Goal: Use online tool/utility: Utilize a website feature to perform a specific function

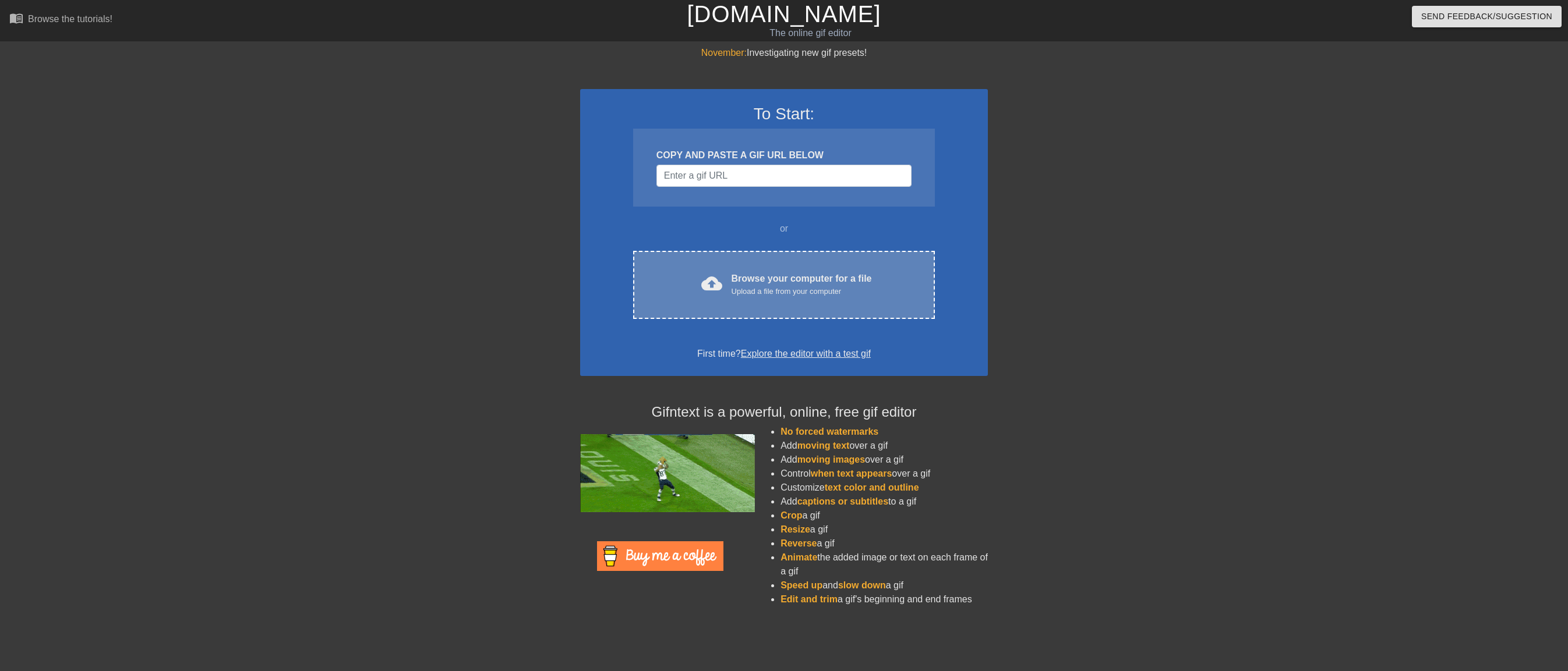
click at [785, 282] on div "Browse your computer for a file Upload a file from your computer" at bounding box center [802, 285] width 141 height 26
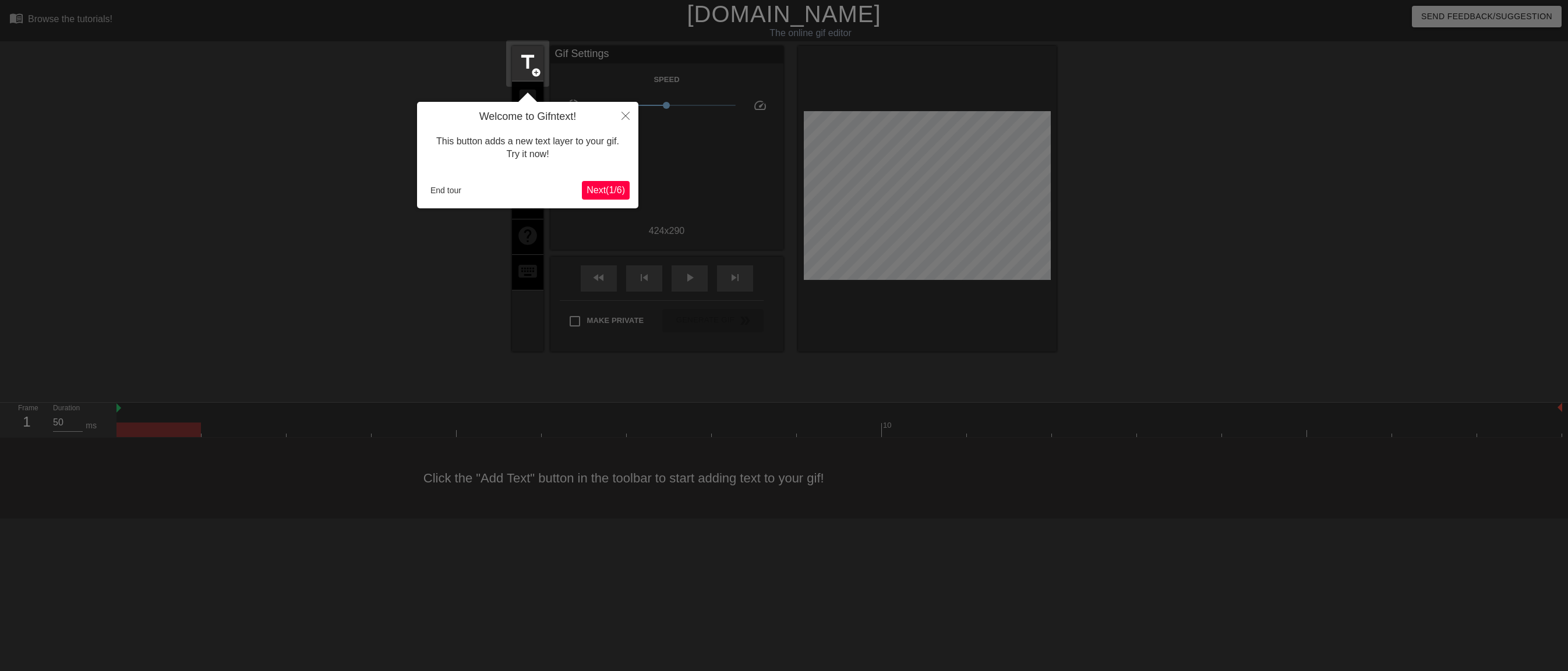
click at [604, 189] on span "Next ( 1 / 6 )" at bounding box center [606, 190] width 38 height 10
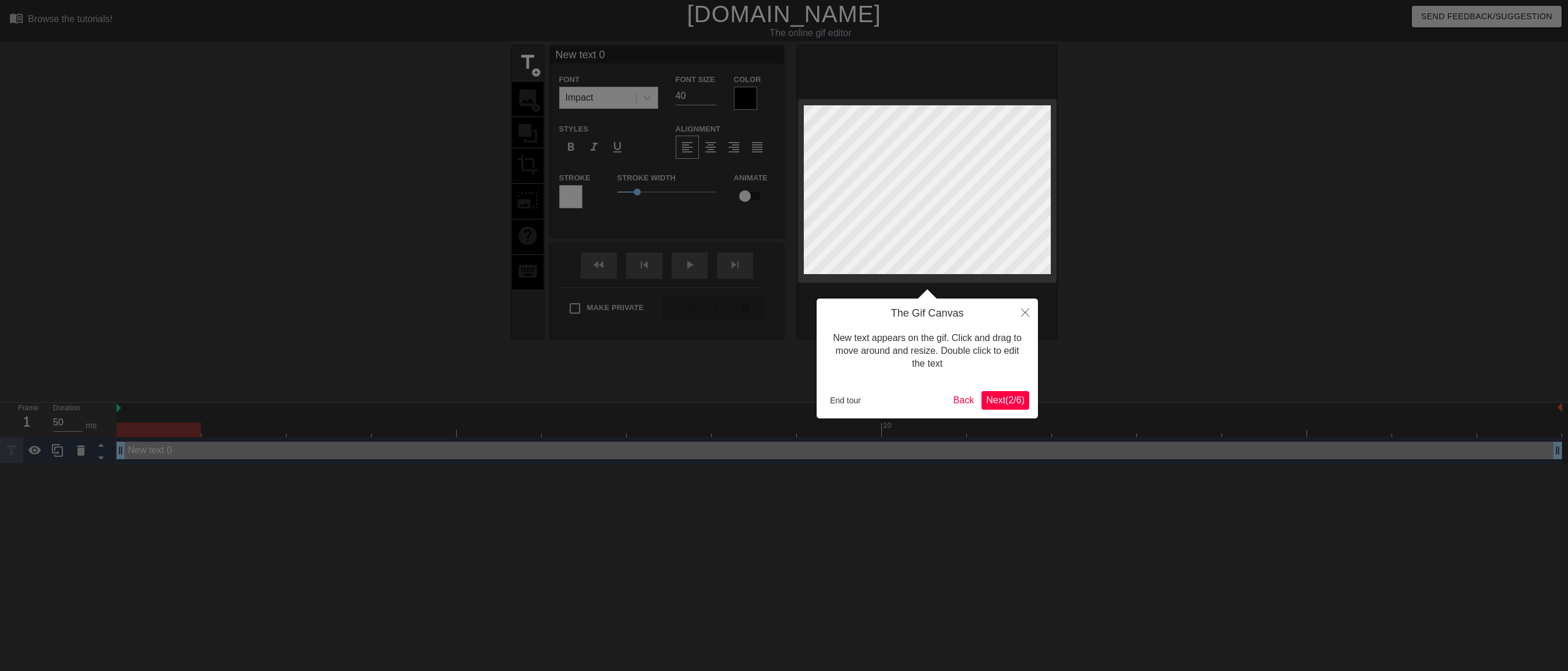
click at [1000, 398] on span "Next ( 2 / 6 )" at bounding box center [1005, 400] width 38 height 10
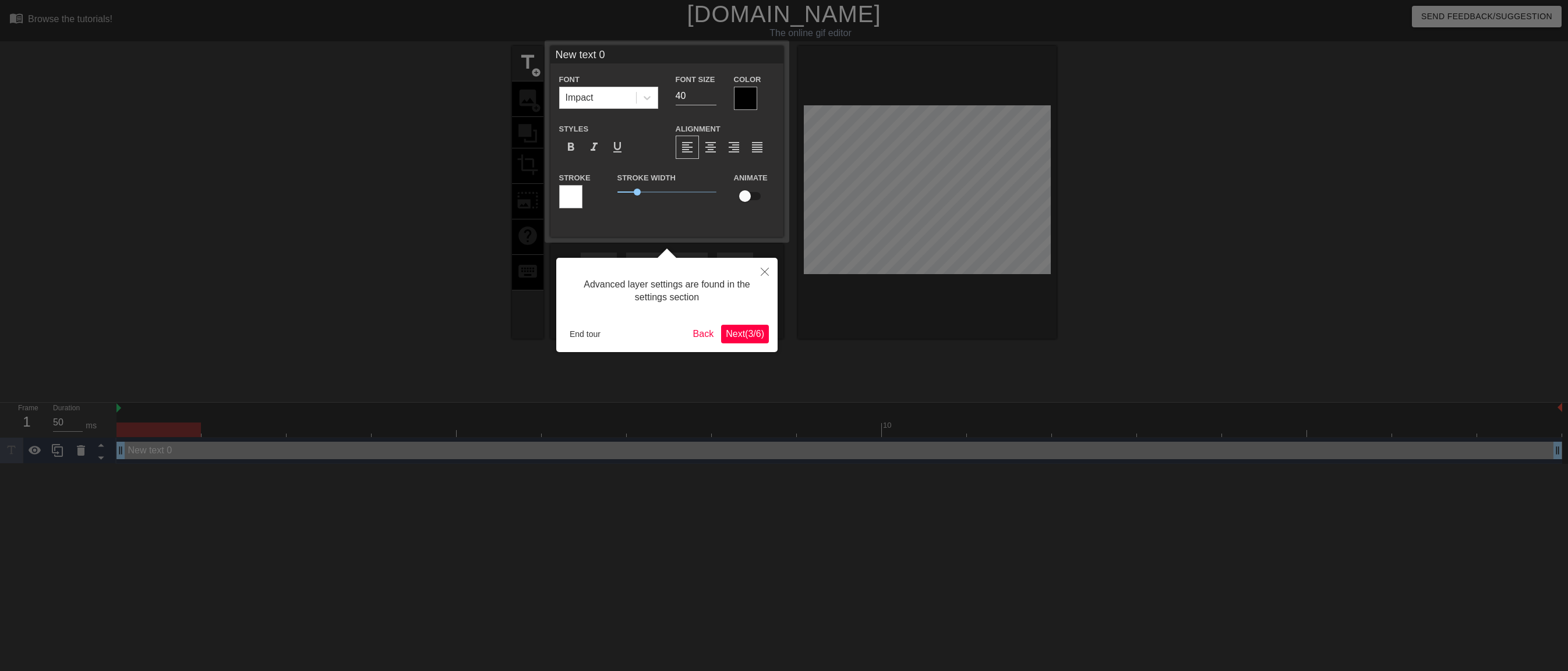
click at [743, 332] on span "Next ( 3 / 6 )" at bounding box center [744, 334] width 38 height 10
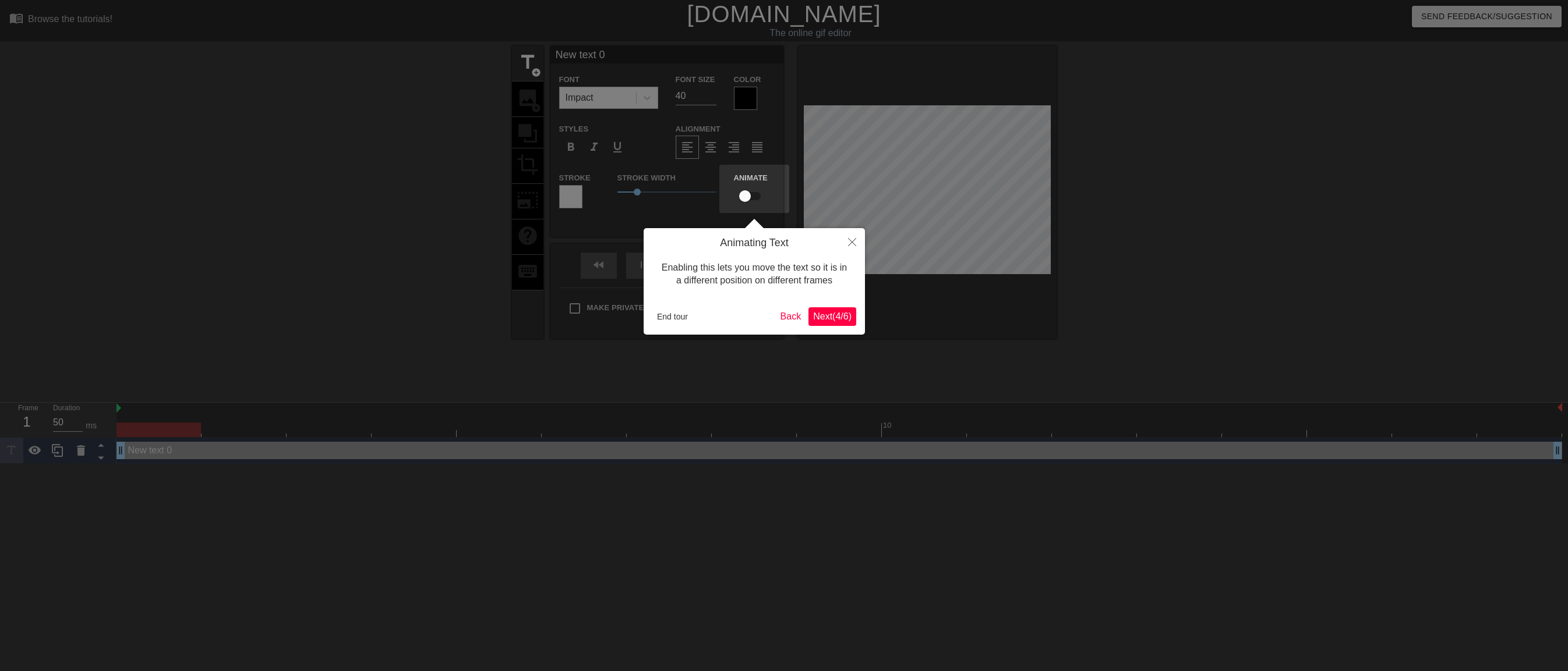
click at [850, 325] on button "Next ( 4 / 6 )" at bounding box center [832, 316] width 47 height 19
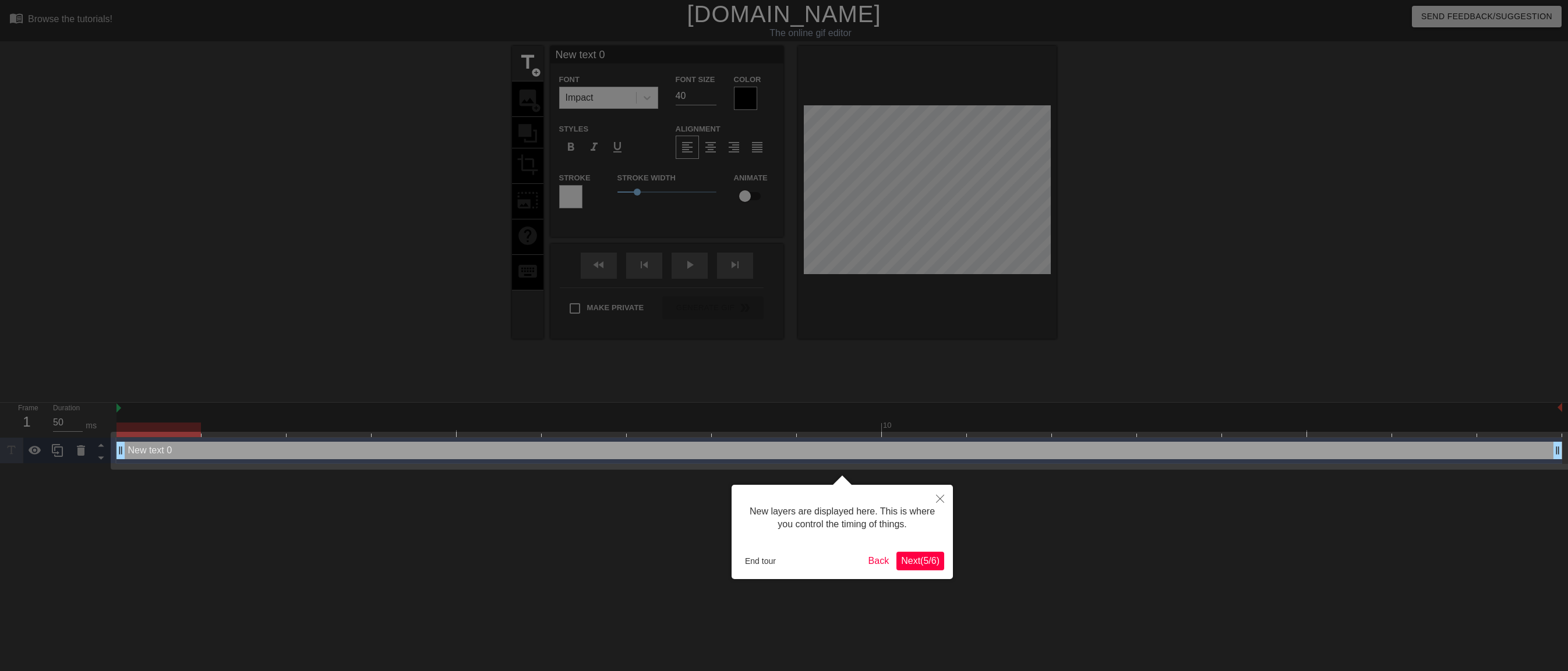
click at [912, 560] on span "Next ( 5 / 6 )" at bounding box center [920, 561] width 38 height 10
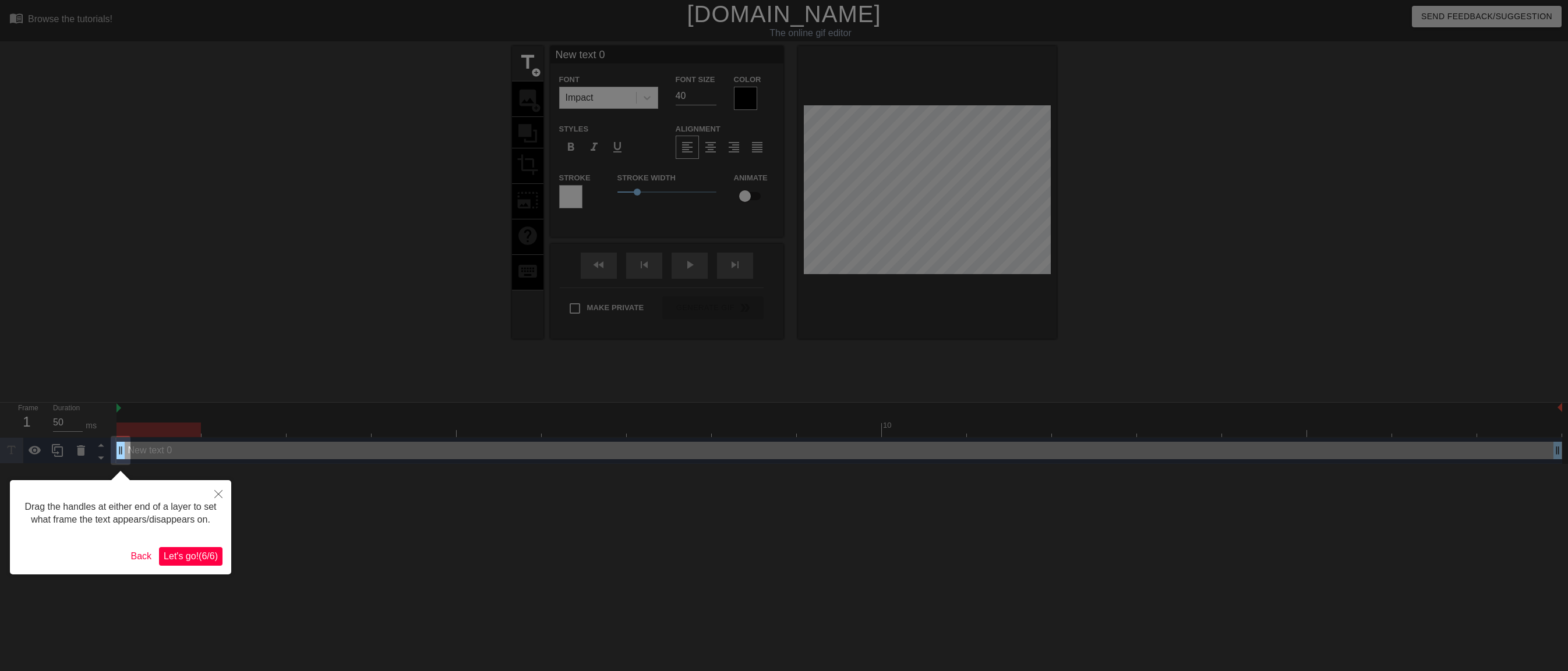
click at [187, 555] on span "Let's go! ( 6 / 6 )" at bounding box center [191, 556] width 54 height 10
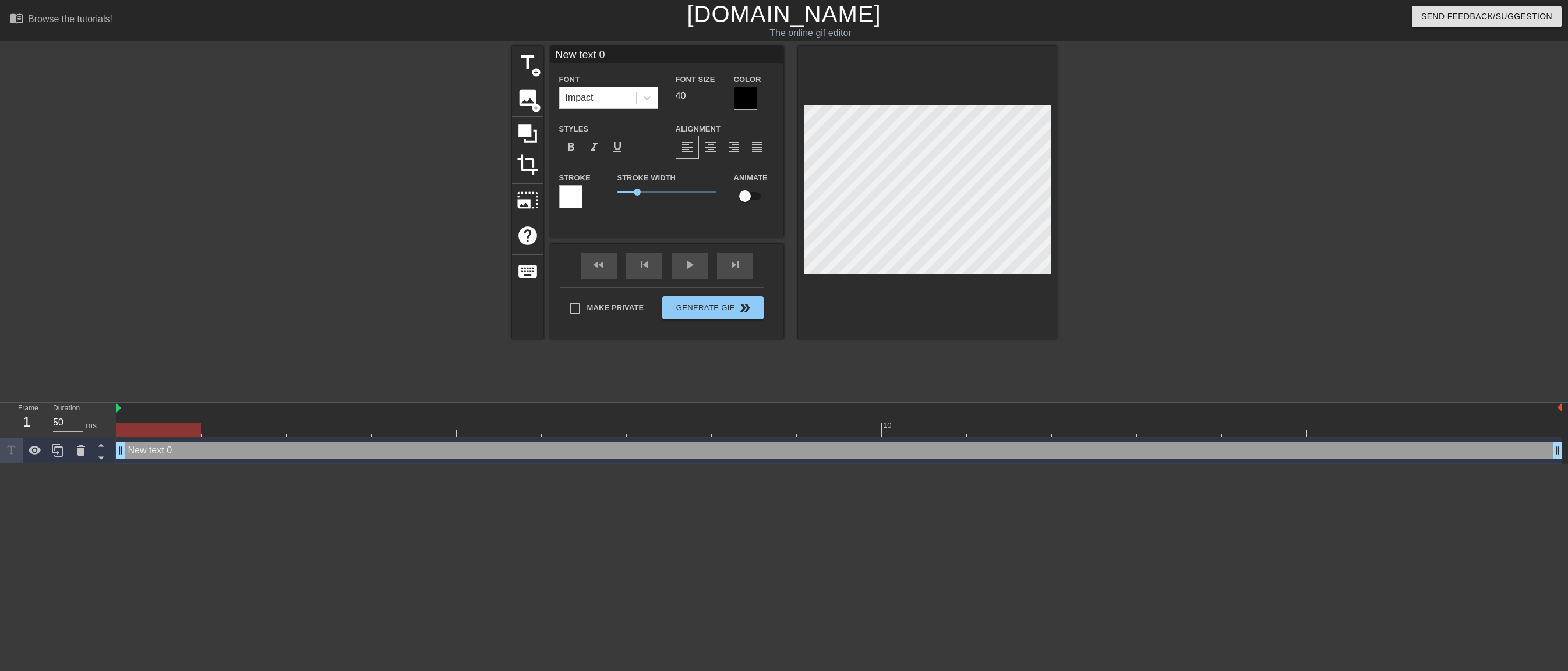
scroll to position [2, 3]
type input "С"
type textarea "С"
type input "СД"
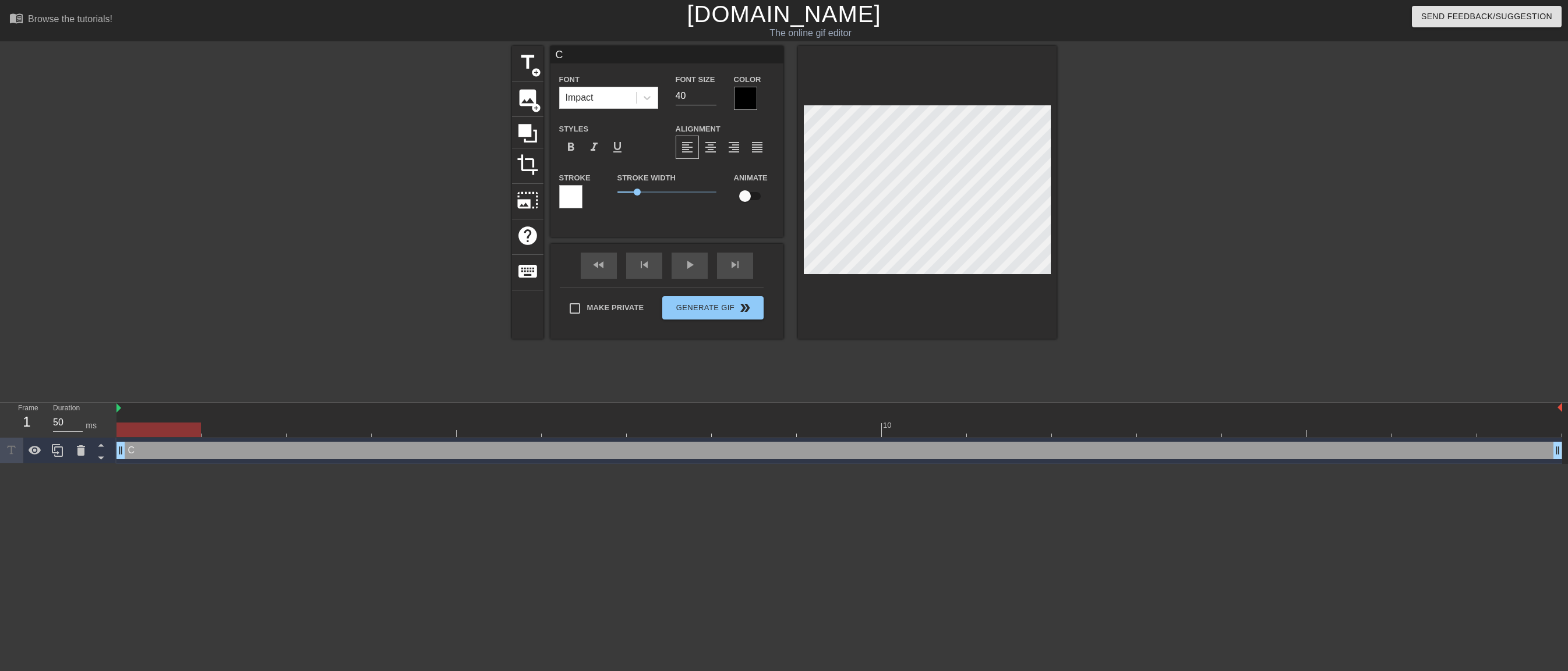
type textarea "СД"
type input "С"
type textarea "С"
type input "C"
type textarea "C"
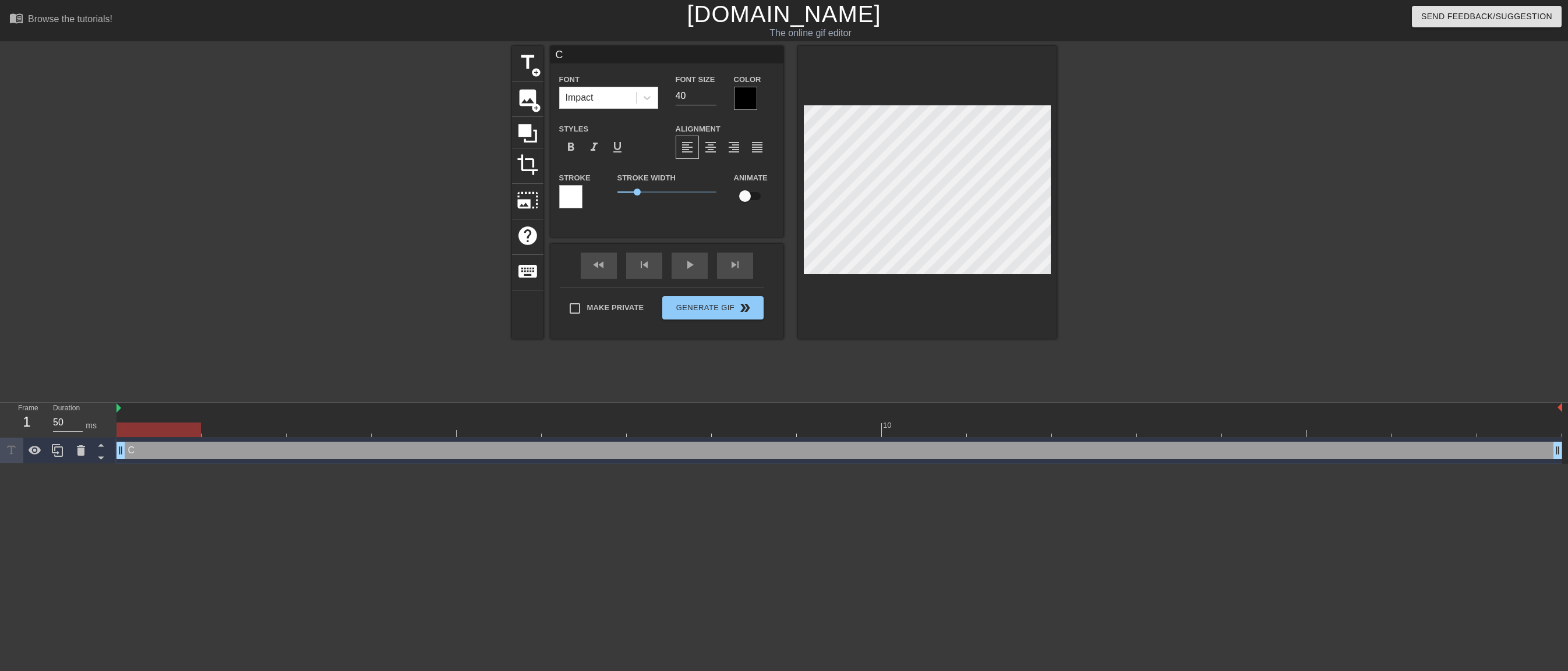
type input "CL"
type textarea "CL"
type input "CLi"
type textarea "CLi"
type input "CLic"
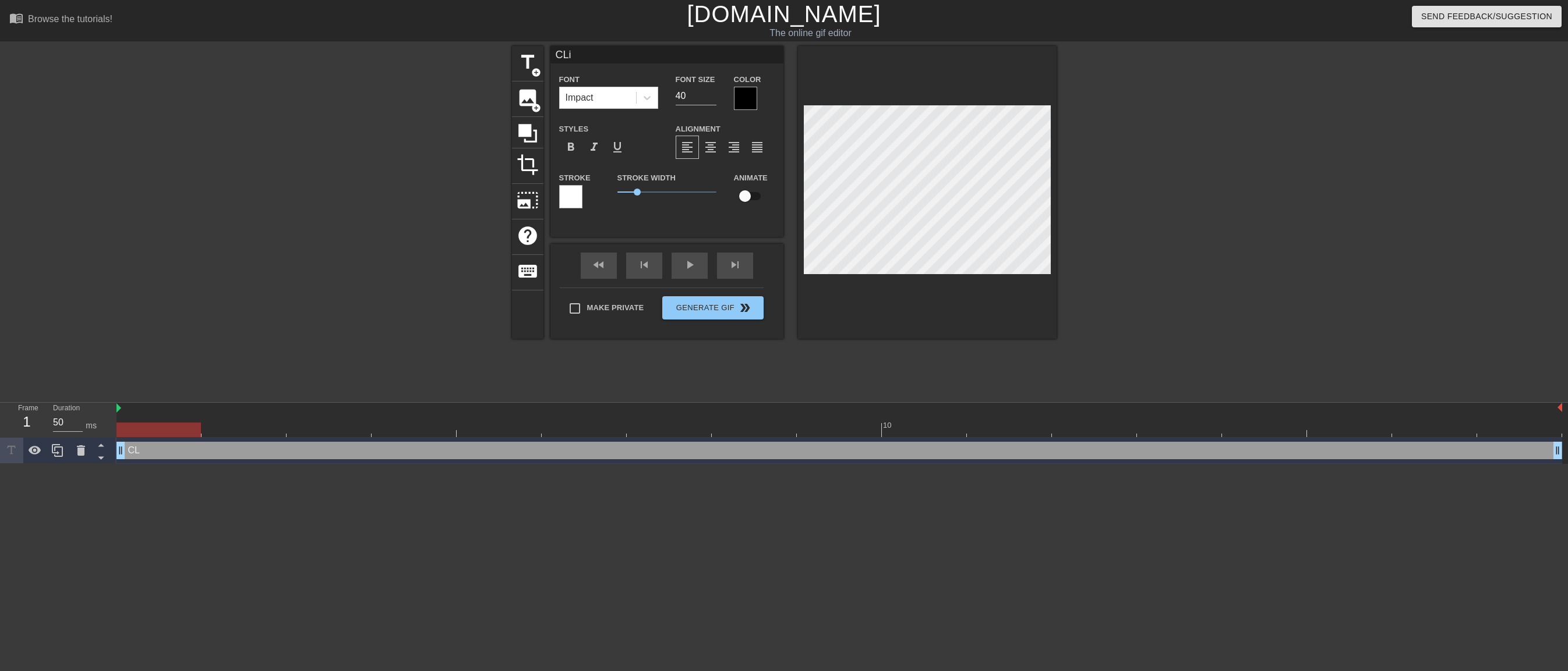
type textarea "CLic"
type input "CLick"
type textarea "CLick"
type input "CLick"
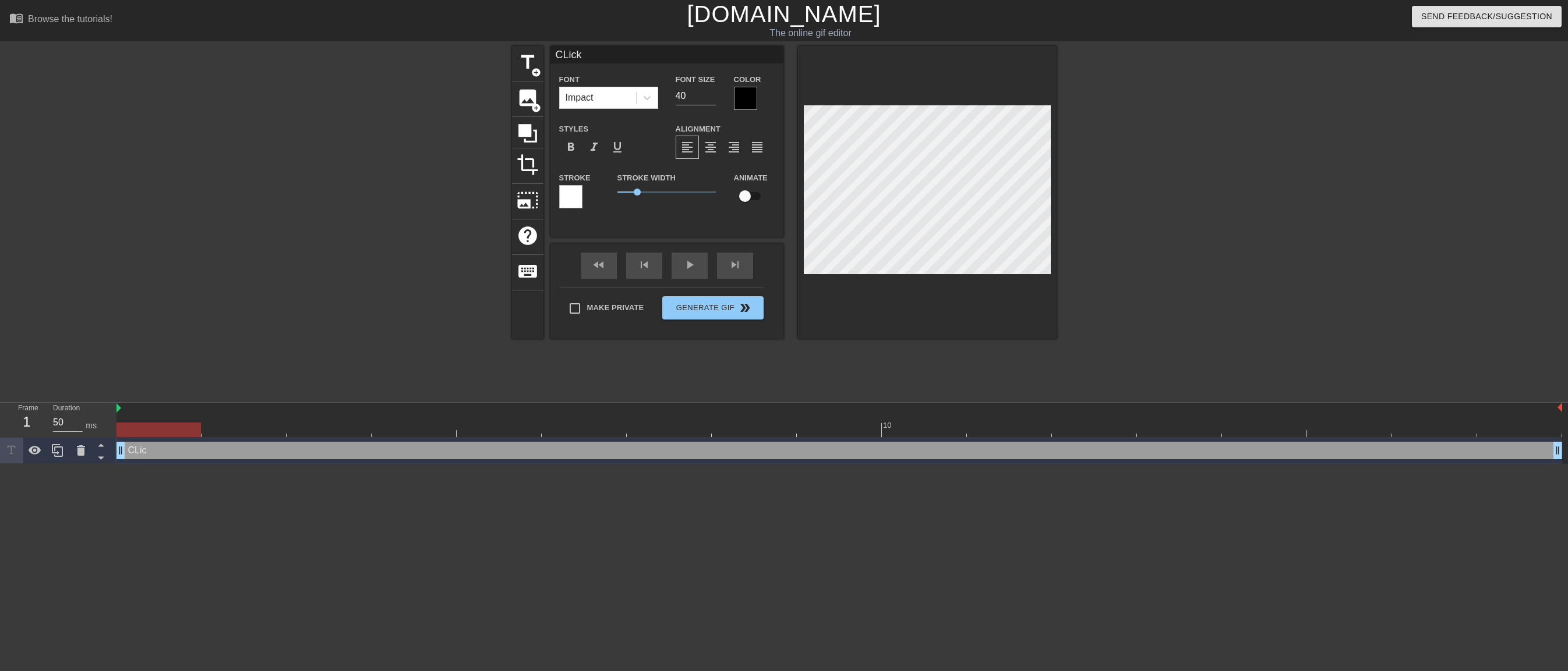
type textarea "CLick"
type input "CLick P"
type textarea "CLick P"
type input "CLick Pl"
type textarea "CLick Pl"
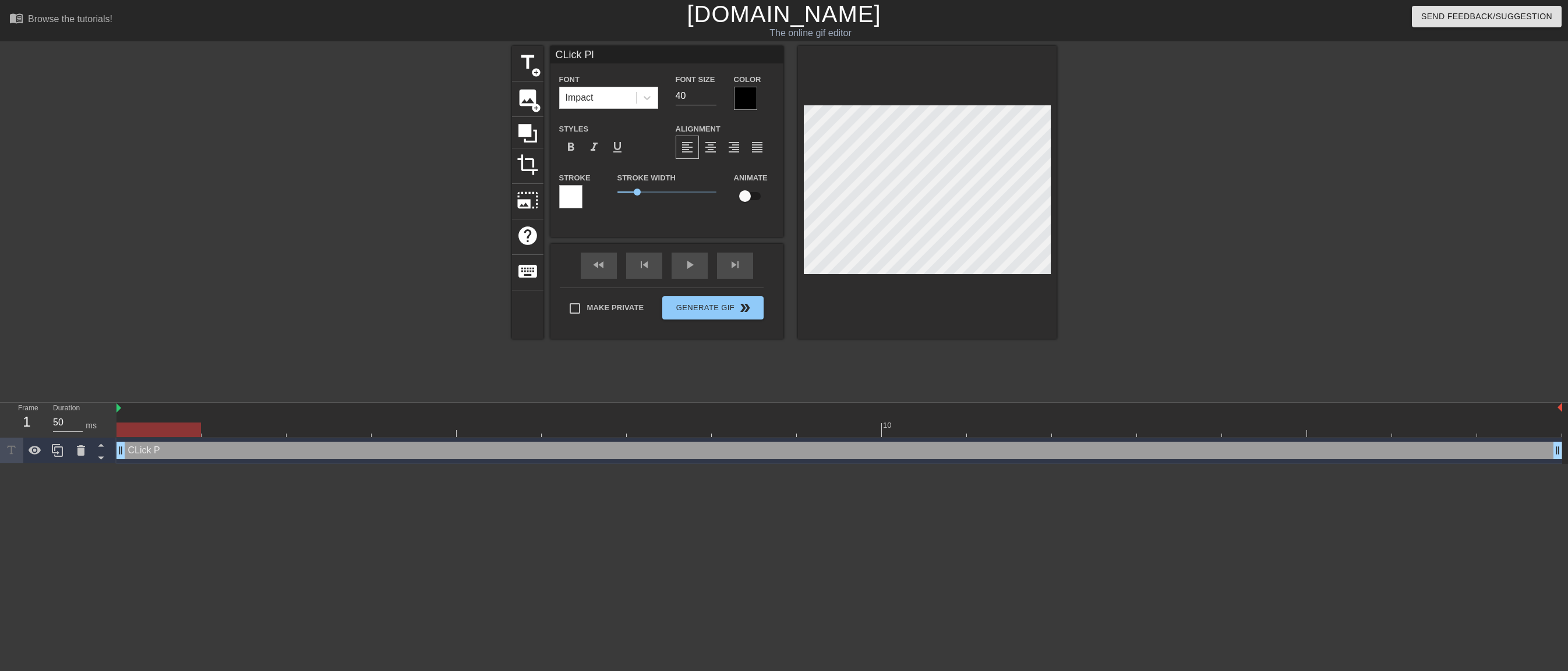
scroll to position [2, 2]
type input "CLick Pla"
type textarea "CLick Pla"
type input "CLick Play"
type textarea "CLick Play"
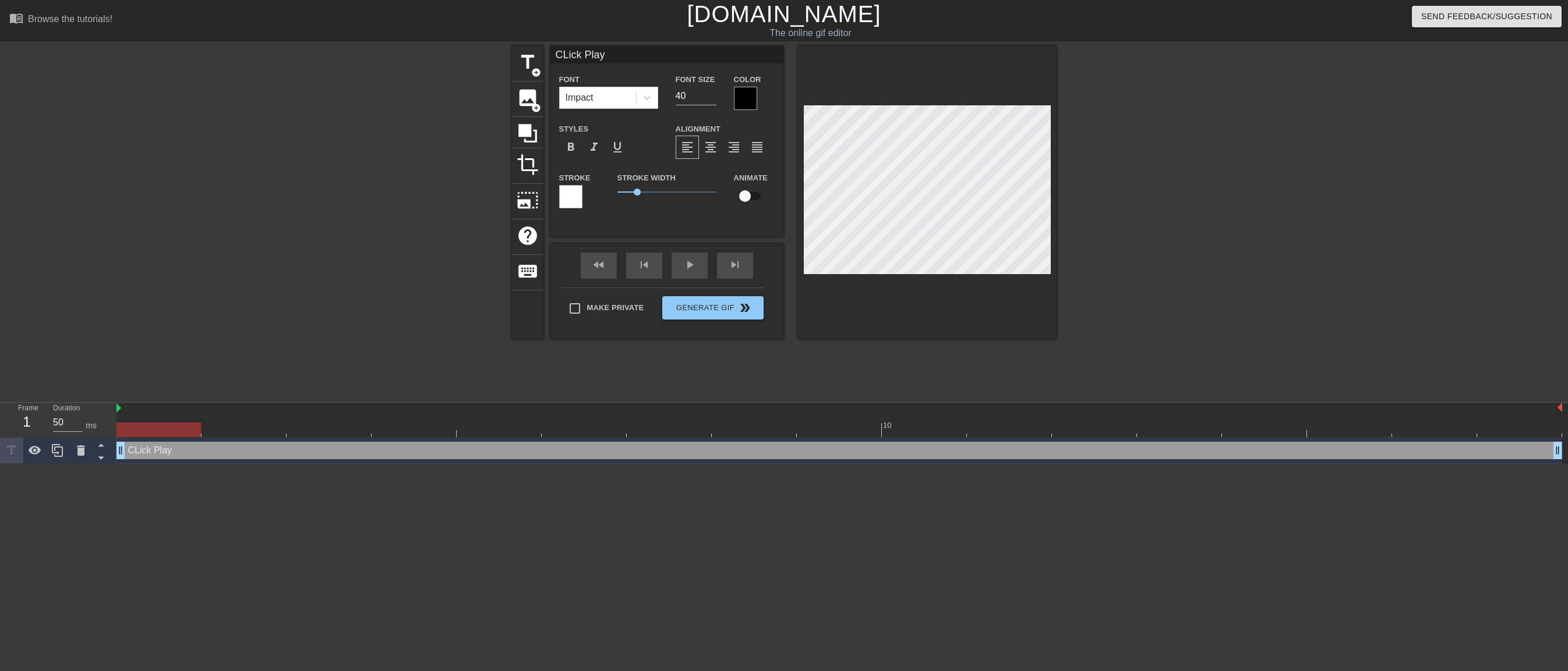
type input "CLick Play"
type textarea "CLick Play"
type input "CLick Play t"
type textarea "CLick Play t"
type input "CLick Play to"
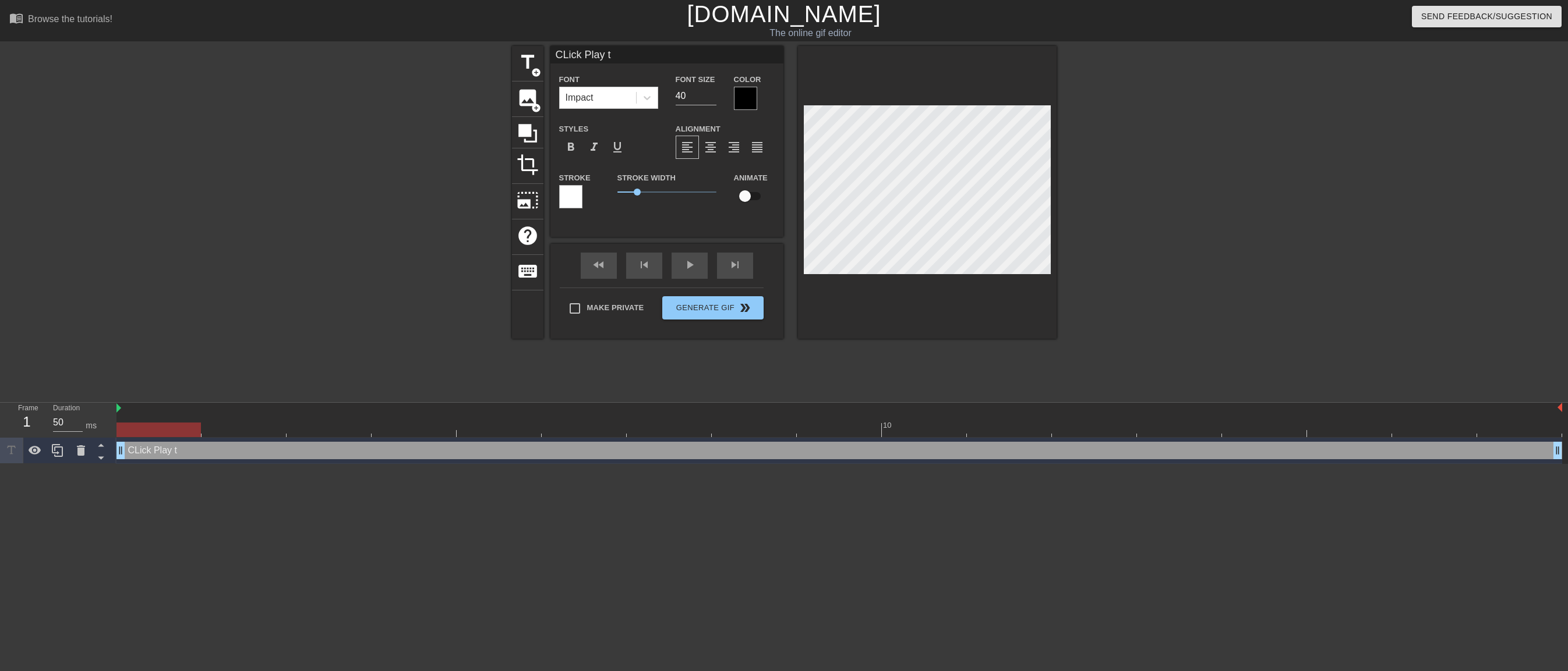
type textarea "CLick Play to"
type input "CLick Play to"
type textarea "CLick Play to"
type input "CLick Play to s"
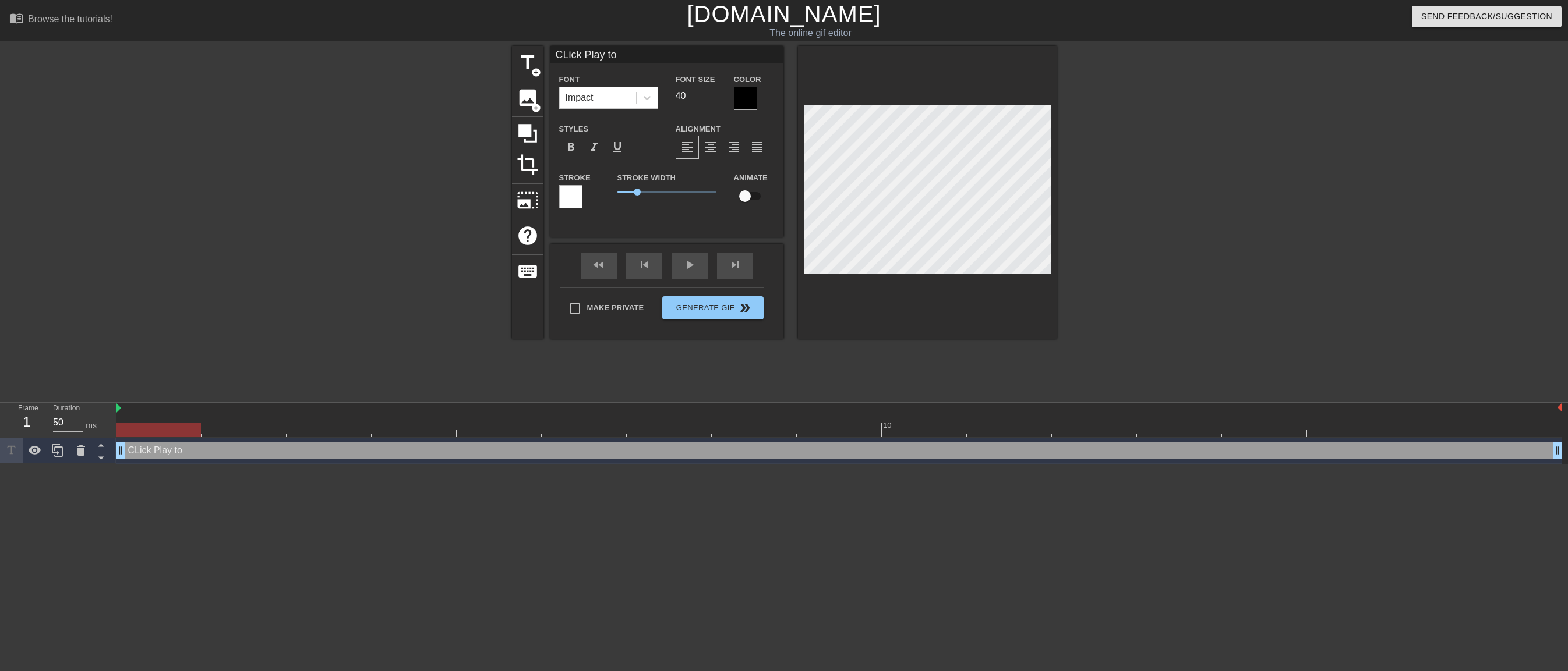
type textarea "CLick Play to s"
type input "CLick Play to se"
type textarea "CLick Play to se"
type input "CLick Play to see"
type textarea "CLick Play to see"
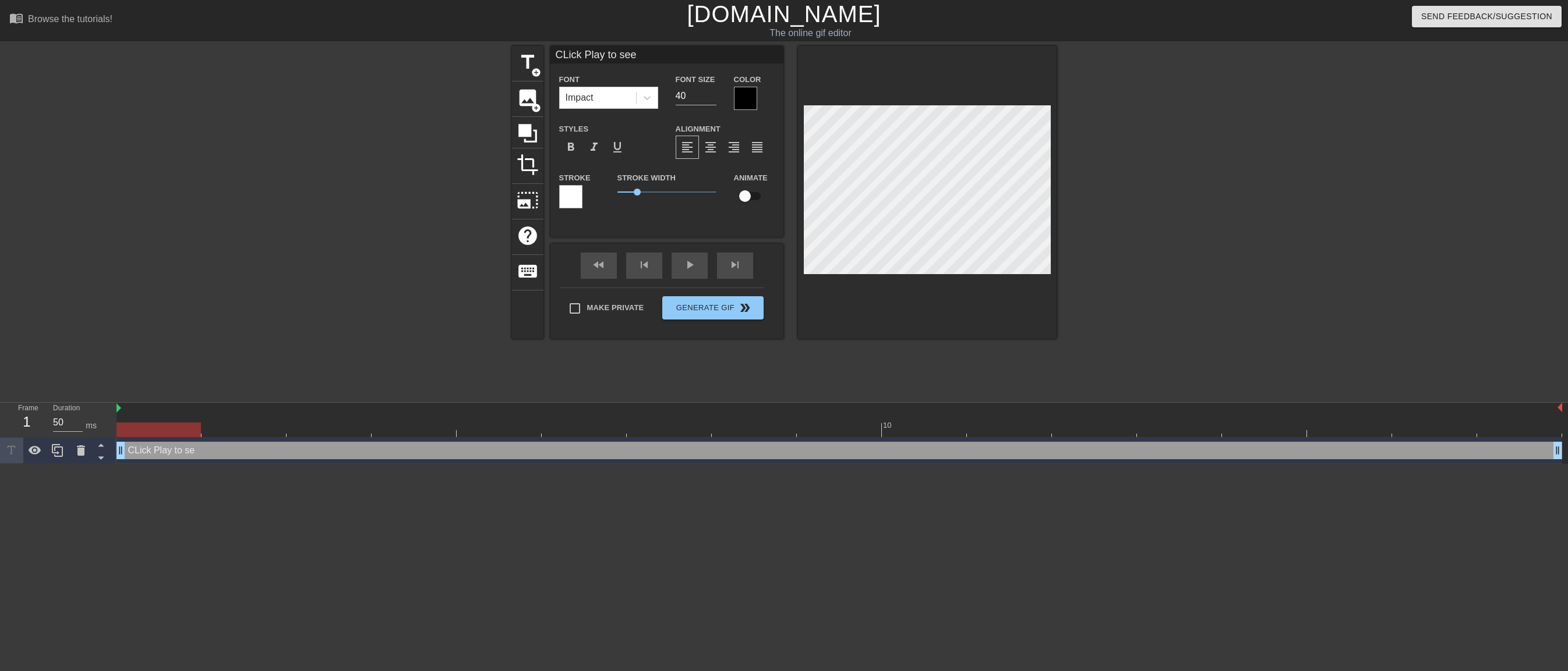
scroll to position [2, 5]
type input "CLick Play to see"
type textarea "CLick Play to see"
type input "CLick Play to see m"
type textarea "CLick Play to see m"
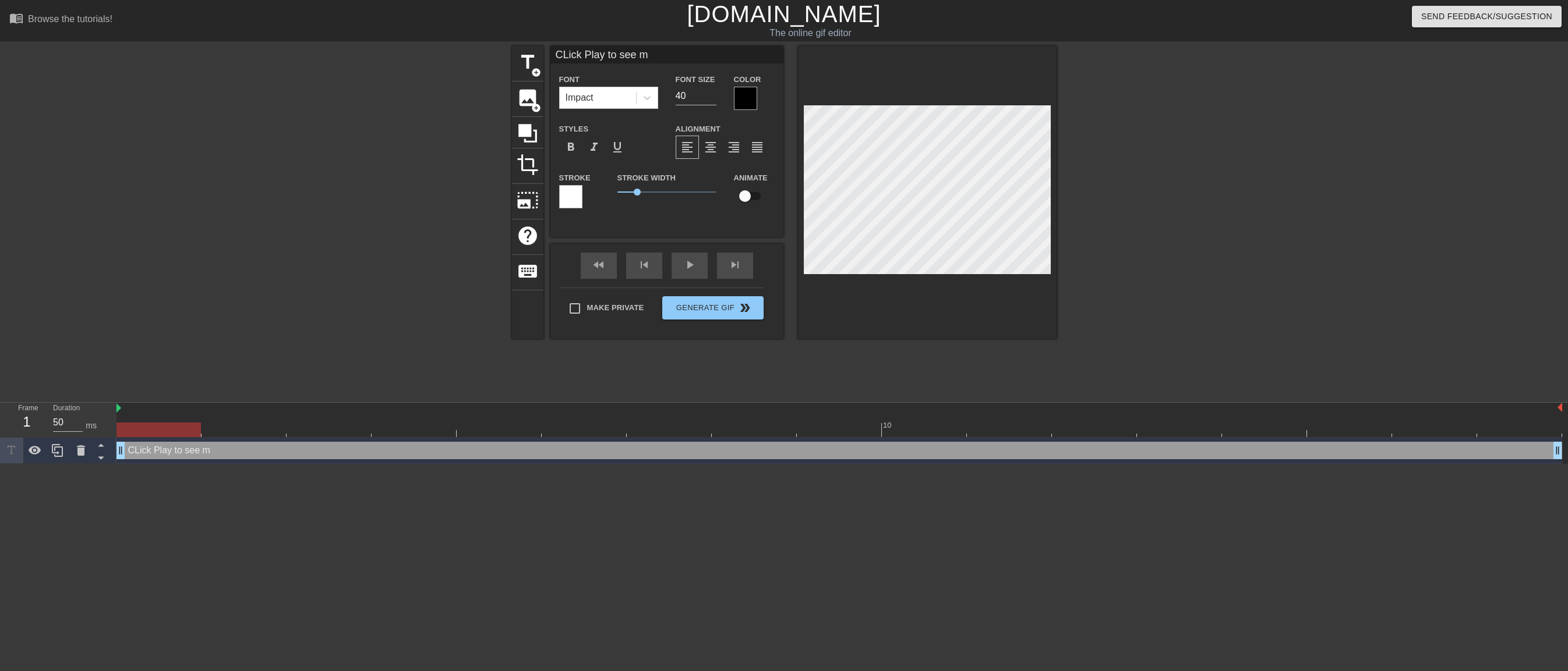
type input "CLick Play to see mo"
type textarea "CLick Play to see mo"
type input "CLick Play to see mor"
type textarea "CLick Play to see mor"
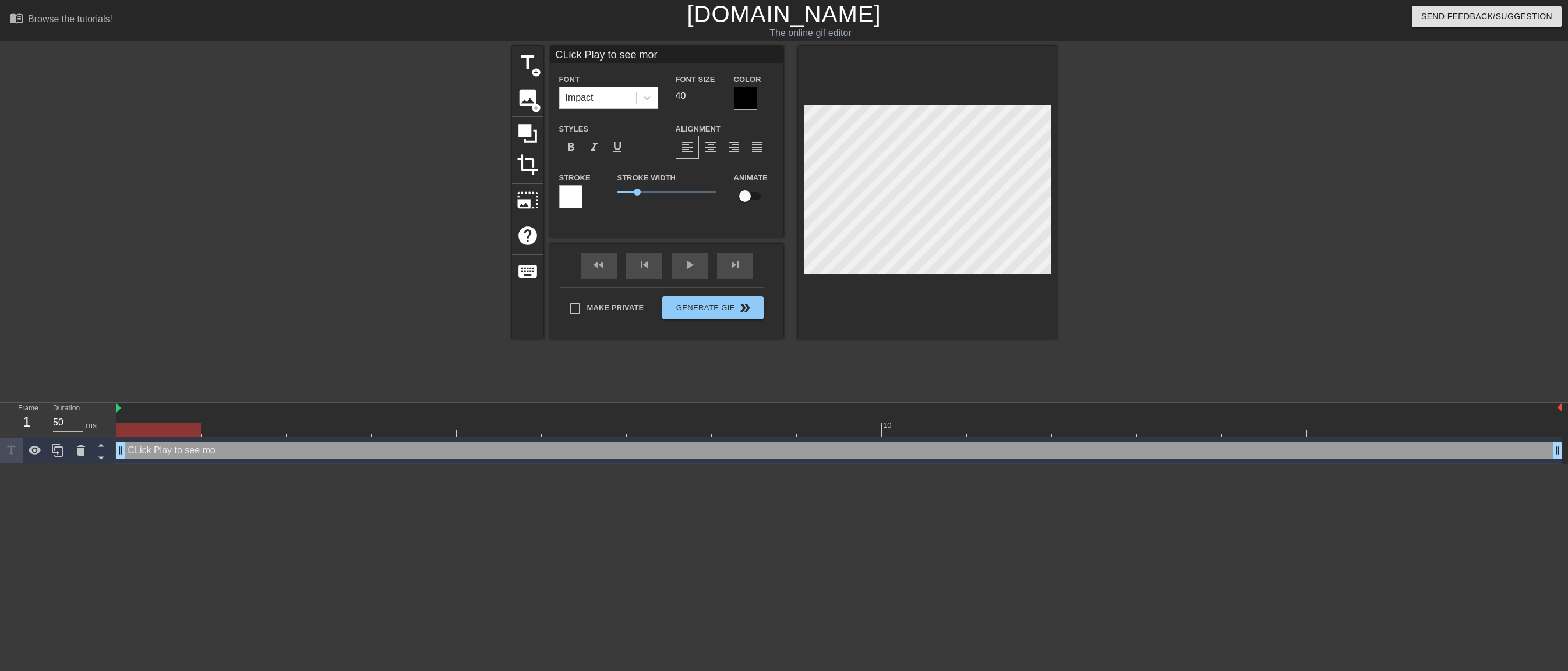
type input "CLick Play to see more"
type textarea "CLick Play to see more"
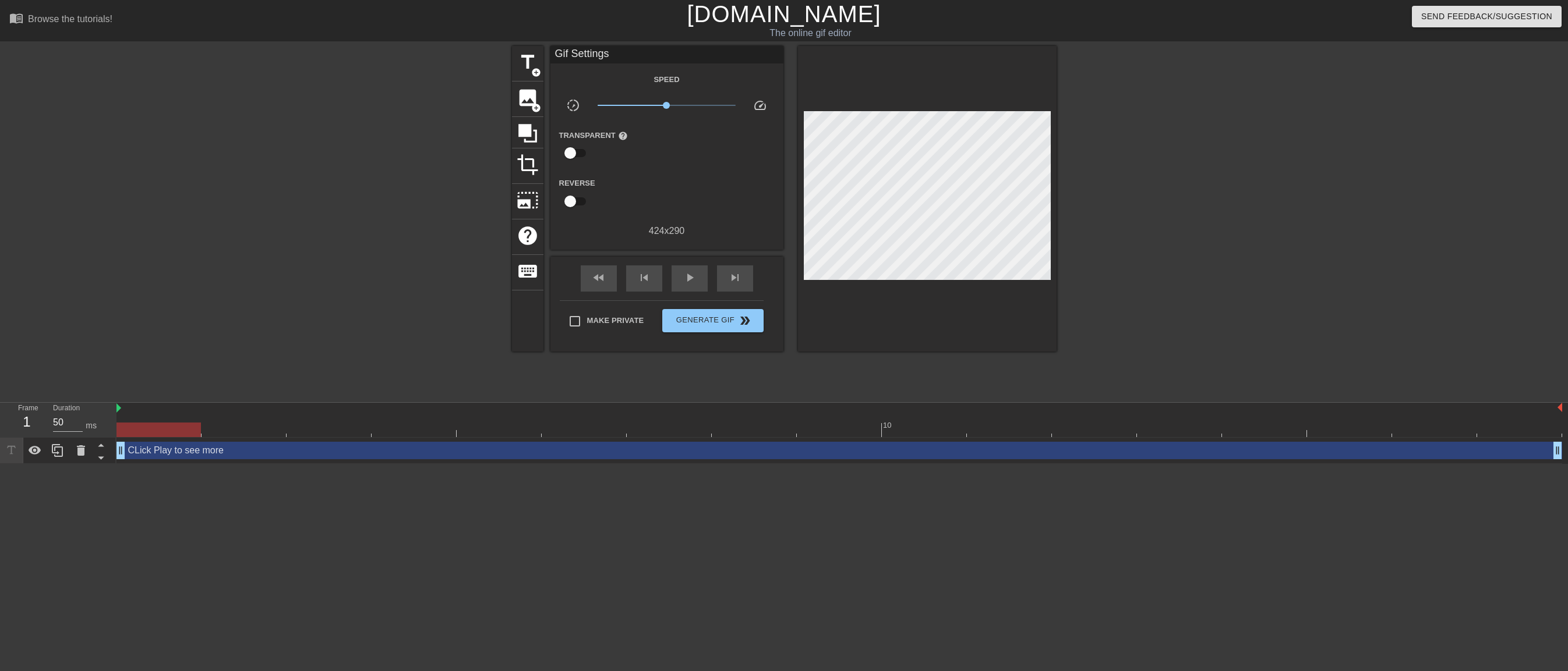
click at [977, 272] on div at bounding box center [927, 199] width 259 height 305
click at [1005, 318] on div at bounding box center [927, 199] width 259 height 305
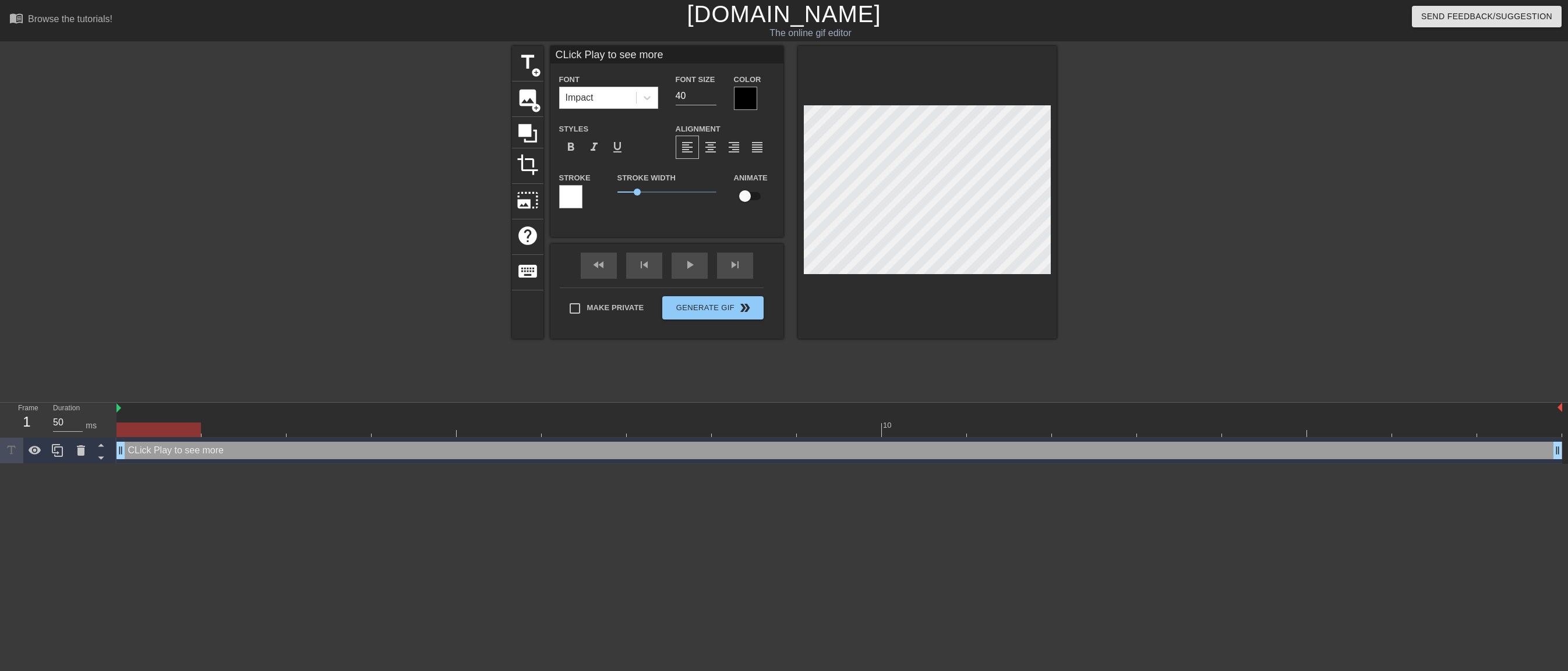
click at [747, 198] on input "checkbox" at bounding box center [744, 196] width 66 height 22
checkbox input "true"
click at [867, 400] on div "menu_book Browse the tutorials! [DOMAIN_NAME] The online gif editor Send Feedba…" at bounding box center [784, 232] width 1568 height 464
click at [570, 189] on div at bounding box center [571, 196] width 23 height 23
click at [761, 195] on input "checkbox" at bounding box center [756, 196] width 66 height 22
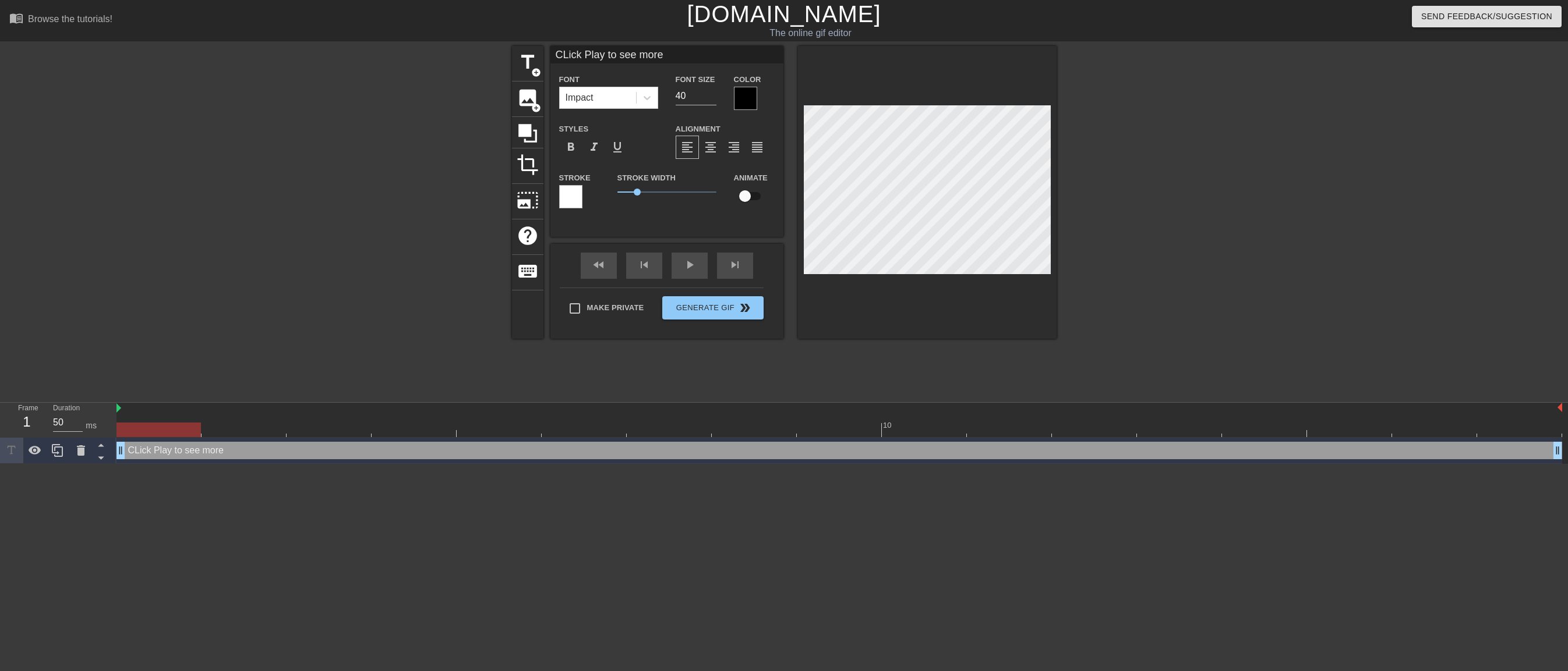
click at [743, 192] on input "checkbox" at bounding box center [744, 196] width 66 height 22
checkbox input "true"
click at [783, 355] on div "title add_circle image add_circle crop photo_size_select_large help keyboard CL…" at bounding box center [784, 221] width 545 height 349
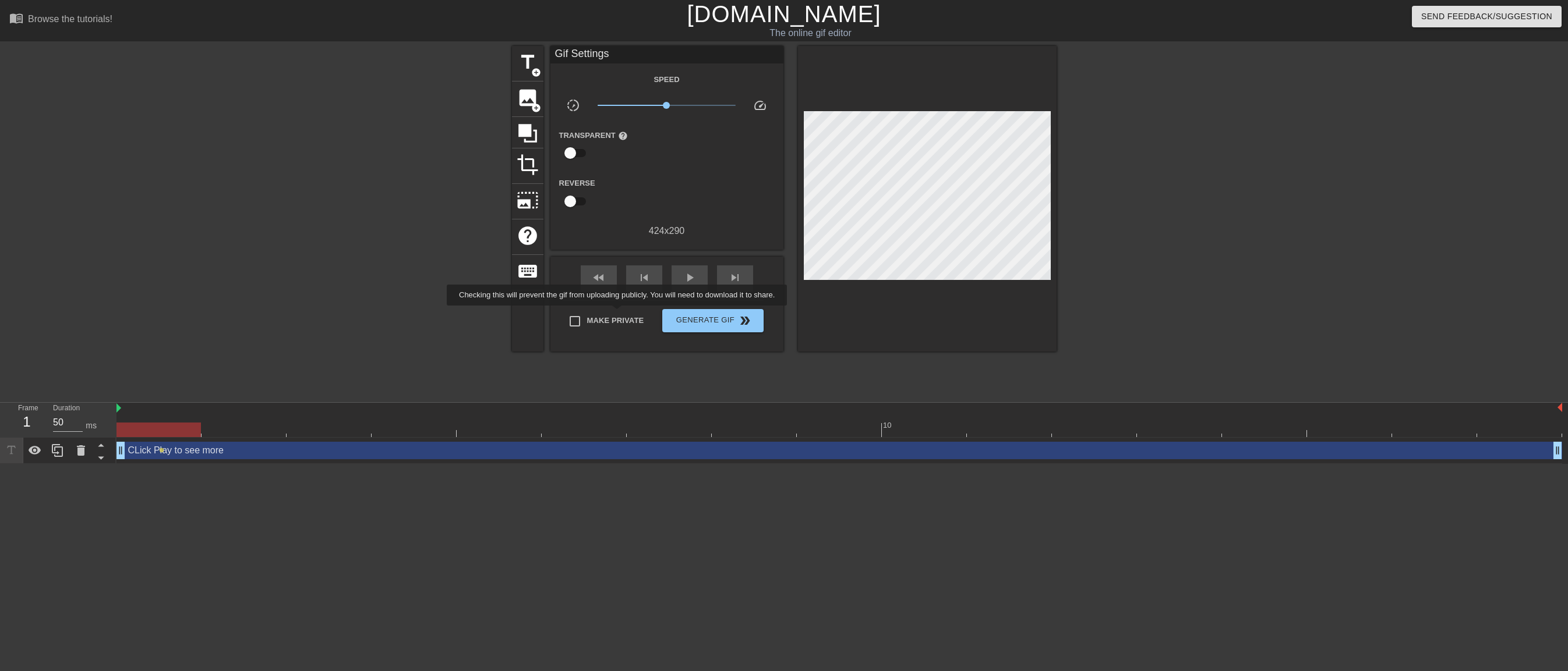
click at [619, 315] on span "Make Private" at bounding box center [616, 321] width 57 height 12
click at [587, 314] on input "Make Private" at bounding box center [575, 321] width 24 height 24
checkbox input "true"
click at [711, 318] on span "Generate Gif double_arrow" at bounding box center [713, 321] width 91 height 14
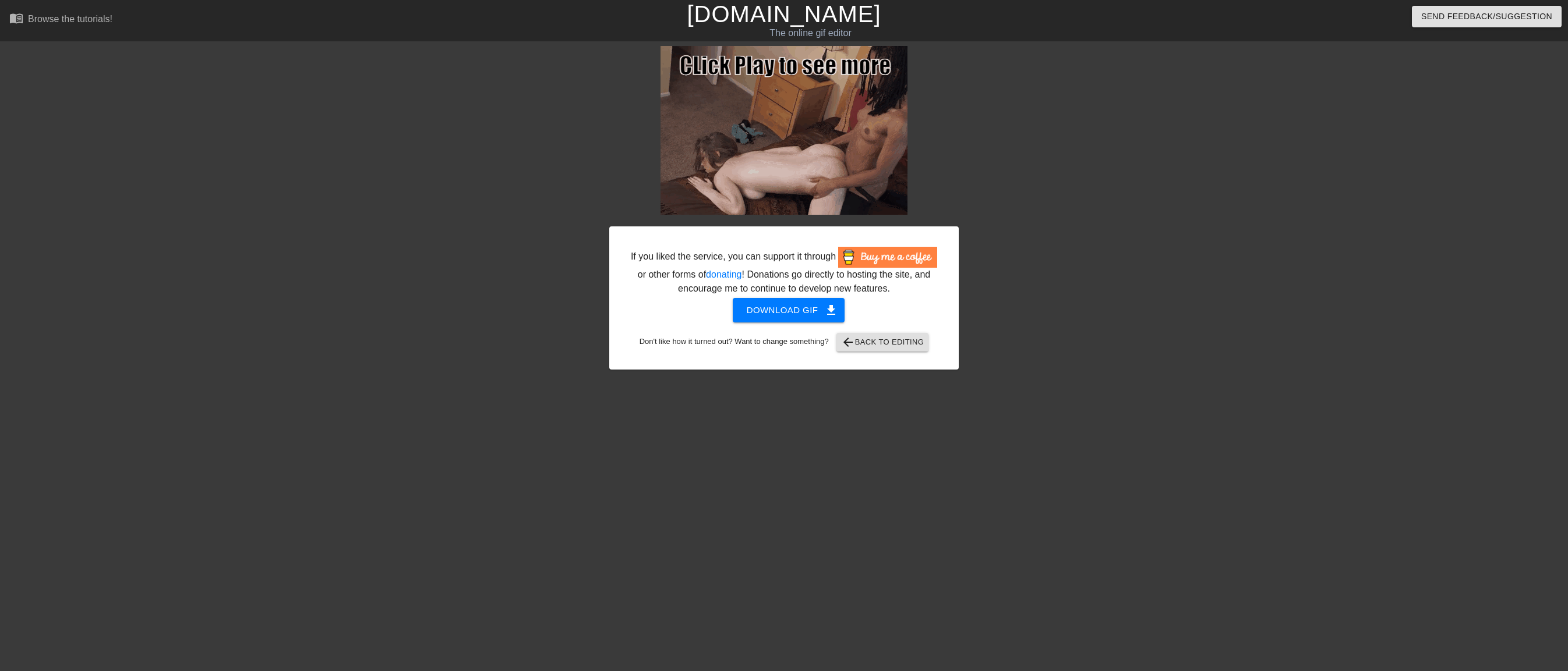
click at [1107, 161] on div at bounding box center [1060, 221] width 175 height 349
click at [785, 277] on div "If you liked the service, you can support it through or other forms of donating…" at bounding box center [783, 271] width 309 height 49
click at [868, 336] on span "arrow_back Back to Editing" at bounding box center [883, 342] width 83 height 14
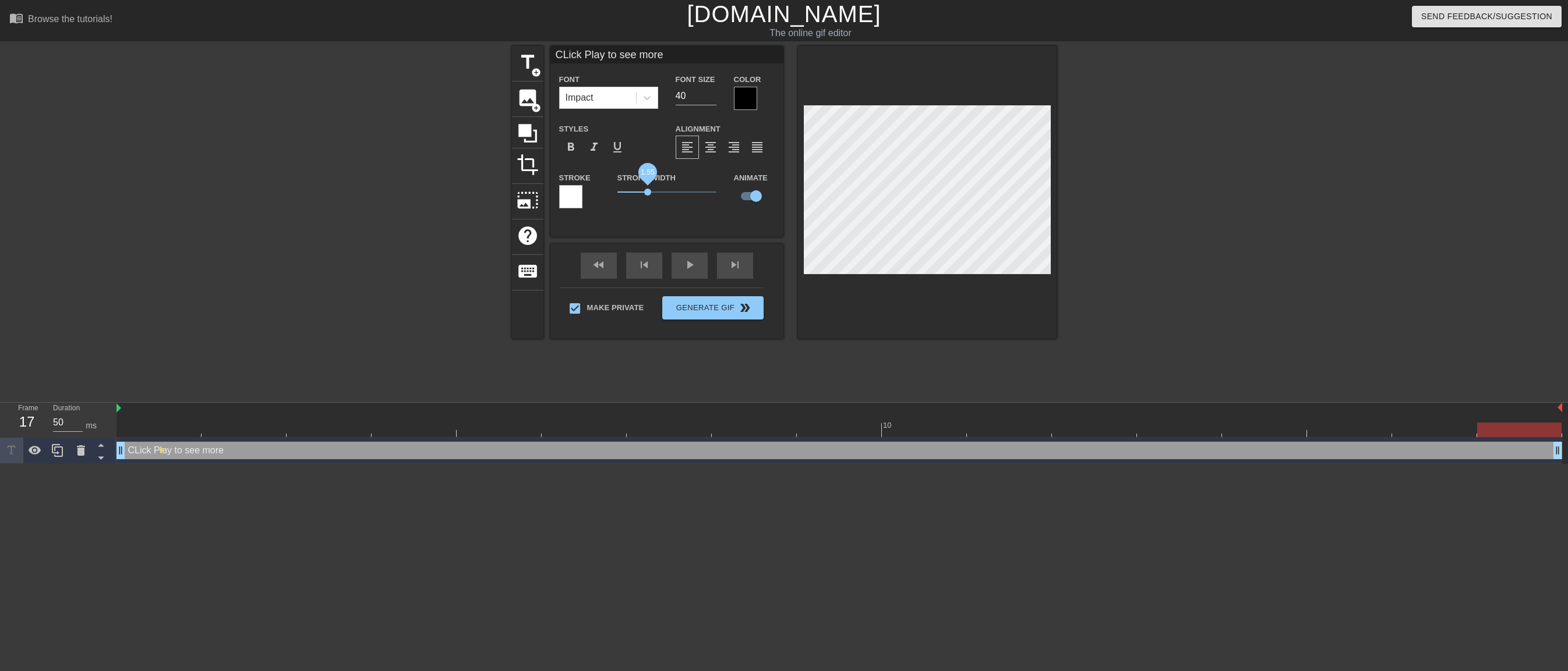
click at [648, 189] on span "1.55" at bounding box center [667, 192] width 99 height 14
click at [684, 224] on div "CLick Play to see more Font Impact Font Size 40 Color Styles format_bold format…" at bounding box center [667, 142] width 233 height 191
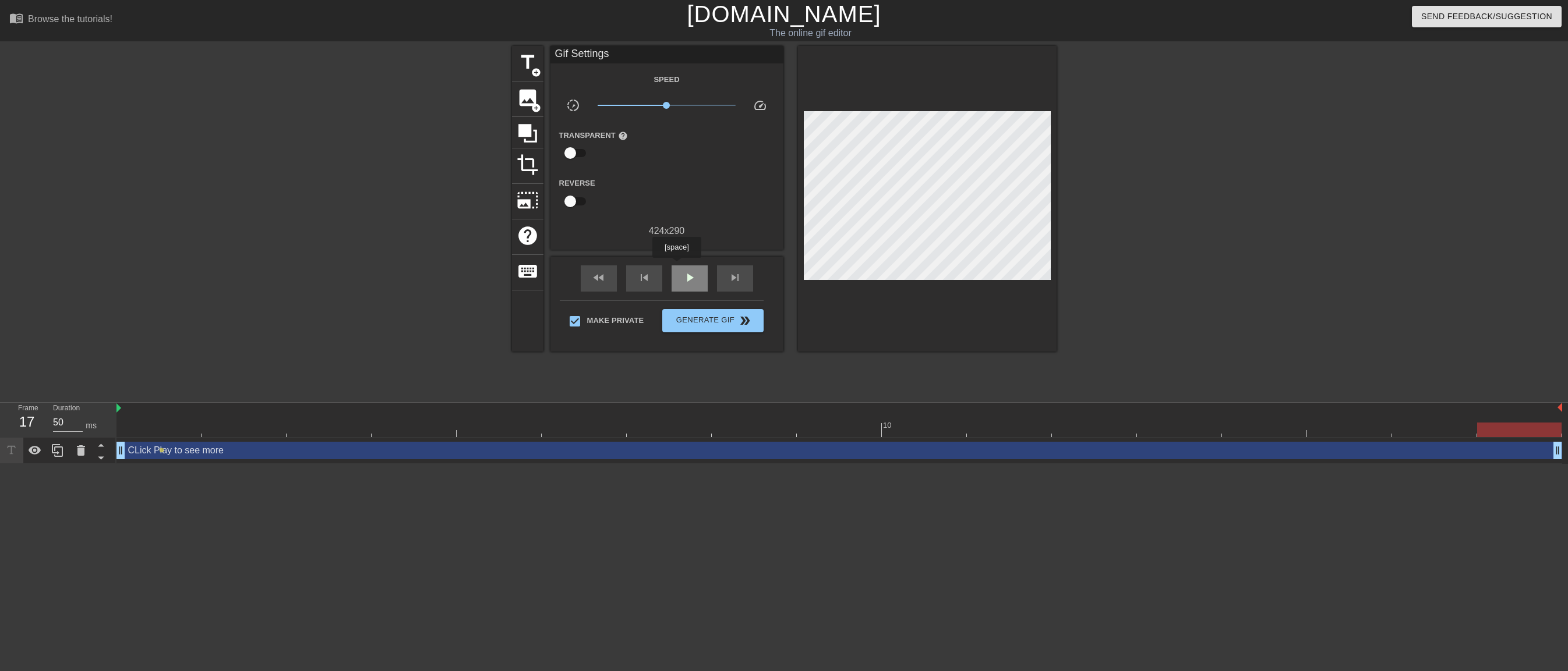
click at [676, 266] on div "play_arrow" at bounding box center [689, 278] width 36 height 26
click at [679, 276] on div "pause" at bounding box center [689, 278] width 36 height 26
click at [439, 464] on html "menu_book Browse the tutorials! [DOMAIN_NAME] The online gif editor Send Feedba…" at bounding box center [784, 232] width 1568 height 464
click at [340, 429] on div at bounding box center [329, 430] width 85 height 15
click at [166, 448] on div "CLick Play to see more drag_handle drag_handle" at bounding box center [839, 450] width 1446 height 18
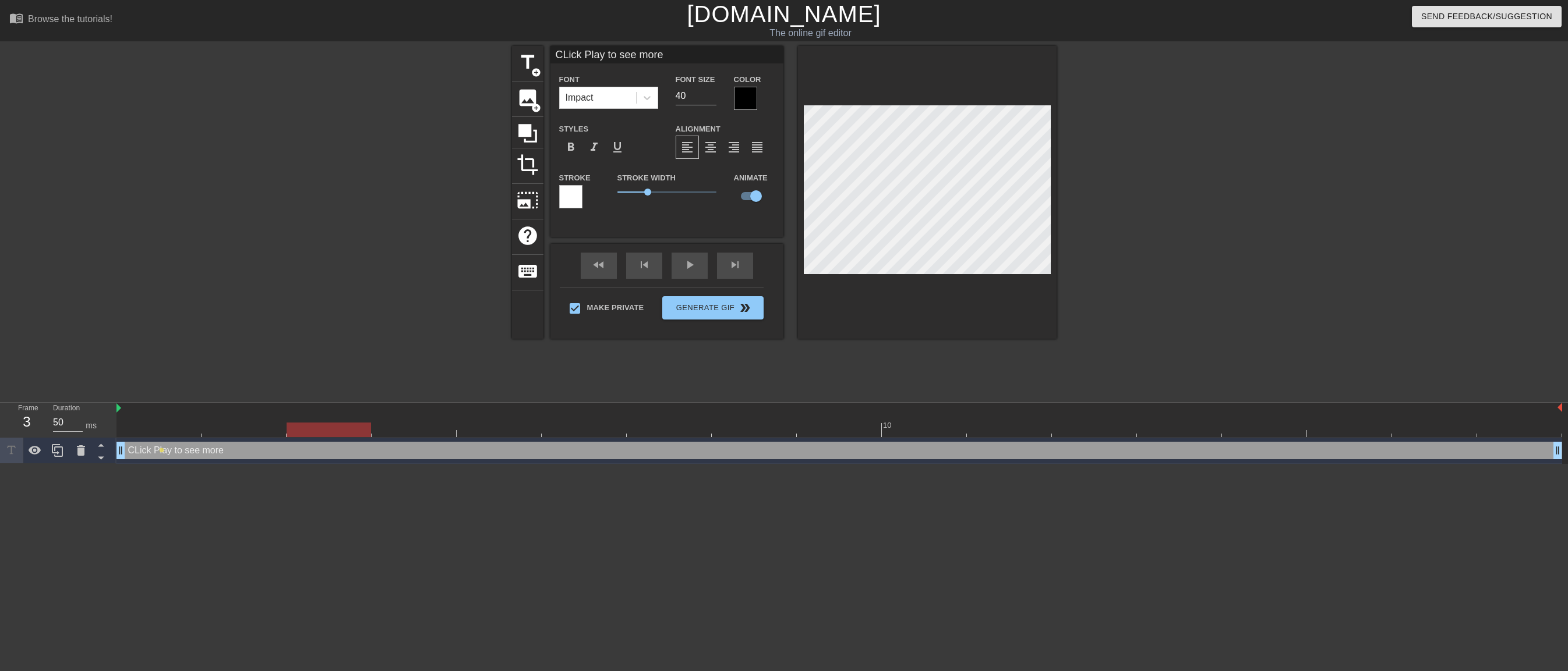
drag, startPoint x: 177, startPoint y: 446, endPoint x: 673, endPoint y: 555, distance: 507.8
click at [682, 464] on html "menu_book Browse the tutorials! [DOMAIN_NAME] The online gif editor Send Feedba…" at bounding box center [784, 232] width 1568 height 464
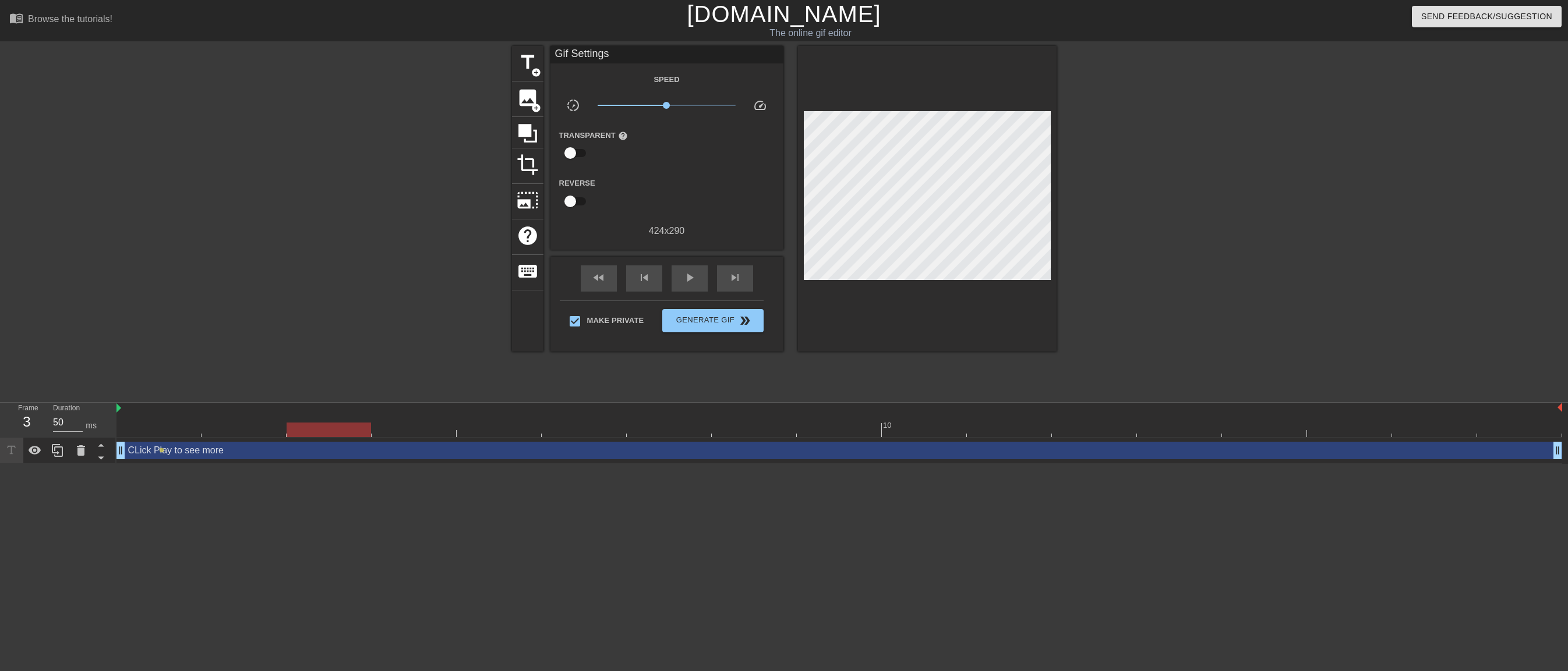
click at [230, 450] on div "CLick Play to see more drag_handle drag_handle" at bounding box center [839, 450] width 1446 height 18
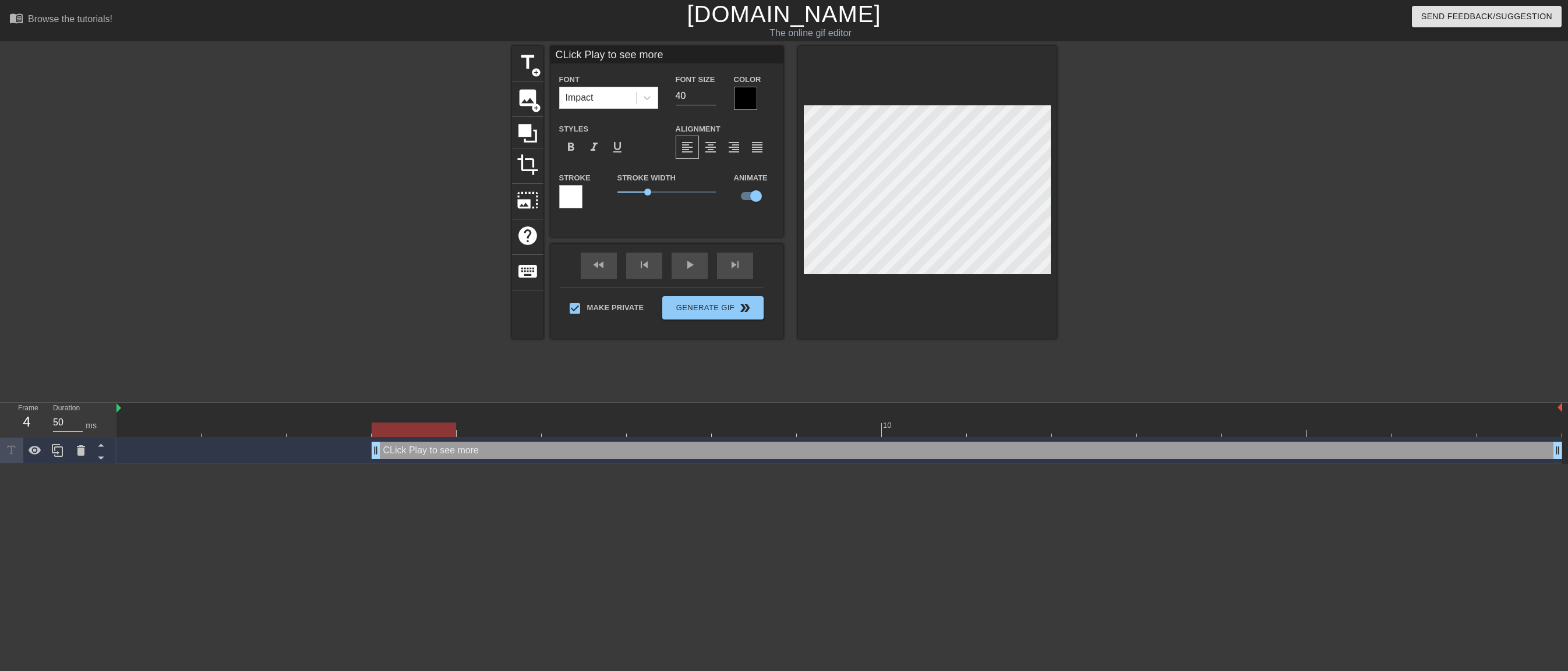
drag, startPoint x: 124, startPoint y: 452, endPoint x: 430, endPoint y: 448, distance: 306.0
click at [430, 448] on div "CLick Play to see more drag_handle drag_handle" at bounding box center [839, 450] width 1446 height 18
click at [295, 425] on div at bounding box center [839, 430] width 1446 height 15
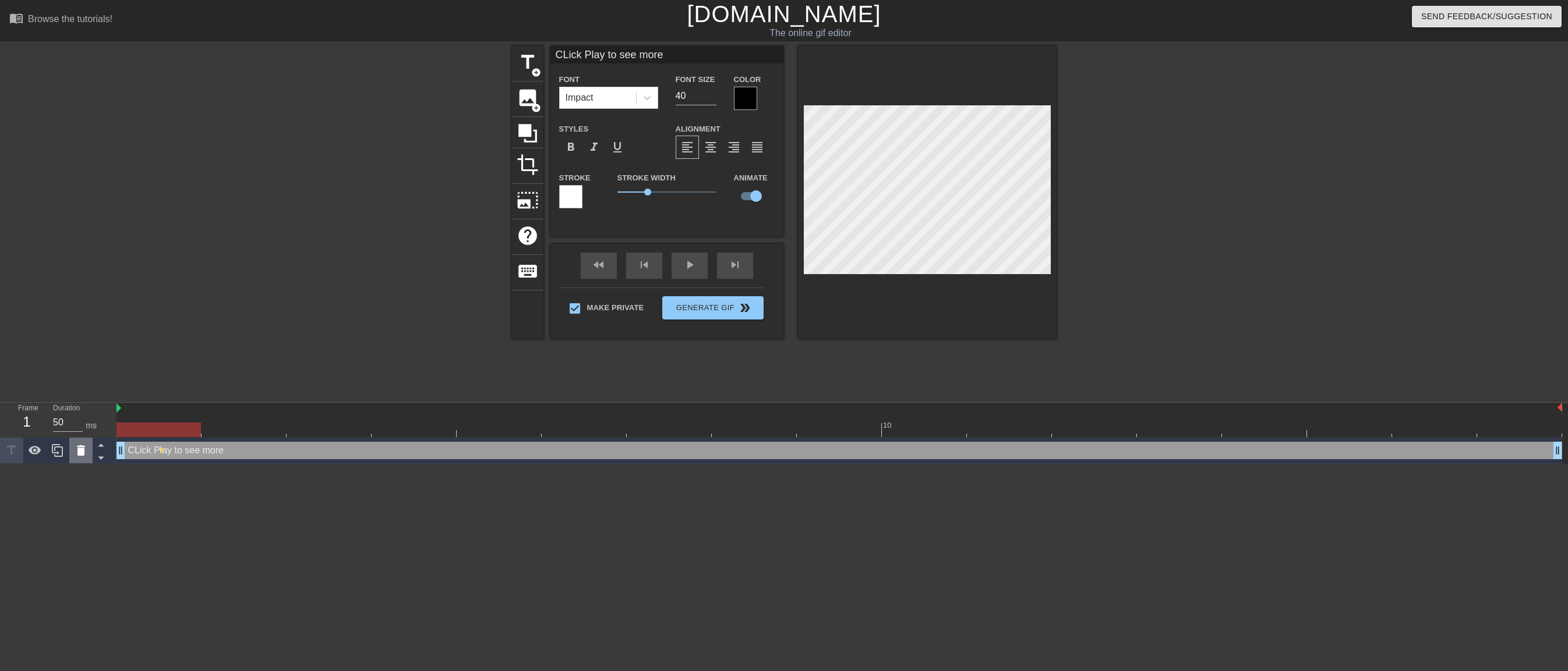
drag, startPoint x: 458, startPoint y: 450, endPoint x: 83, endPoint y: 450, distance: 375.0
click at [83, 450] on div "Frame 1 Duration 50 ms 10 CLick Play to see more drag_handle drag_handle lens" at bounding box center [784, 433] width 1568 height 61
click at [286, 464] on html "menu_book Browse the tutorials! [DOMAIN_NAME] The online gif editor Send Feedba…" at bounding box center [784, 232] width 1568 height 464
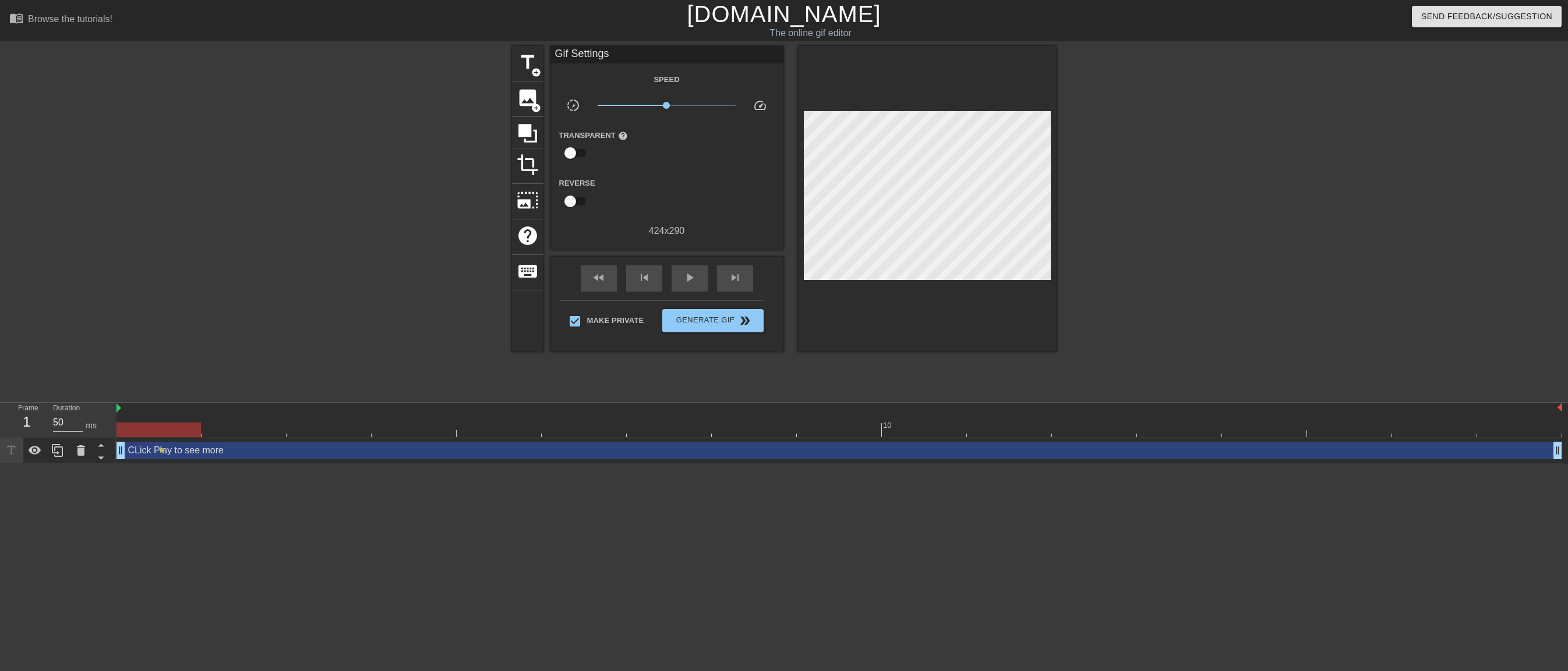
click at [1117, 179] on div at bounding box center [1158, 221] width 175 height 349
